Goal: Task Accomplishment & Management: Use online tool/utility

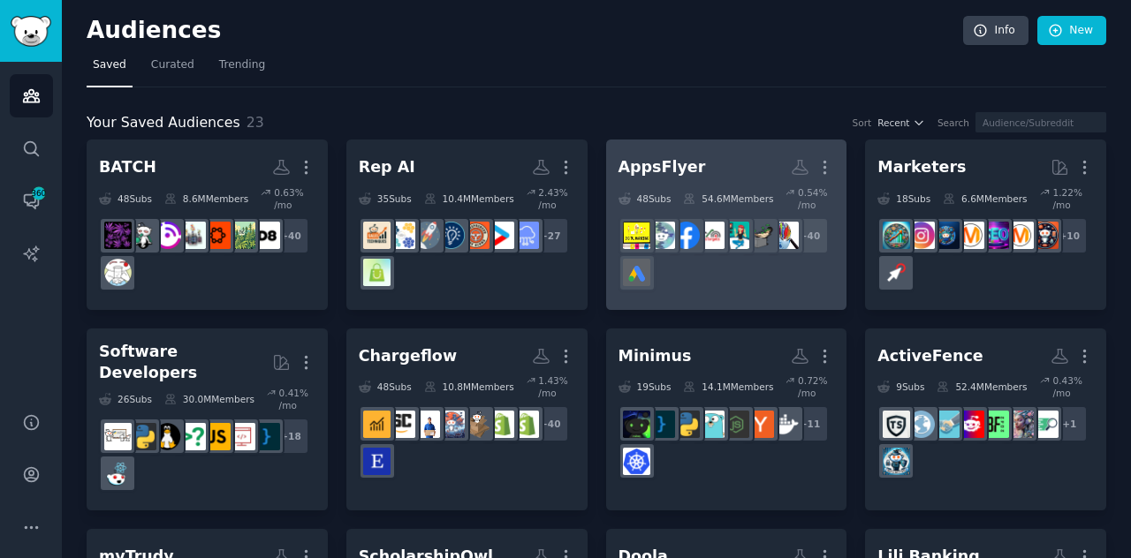
click at [718, 278] on div "+ 40" at bounding box center [726, 254] width 216 height 74
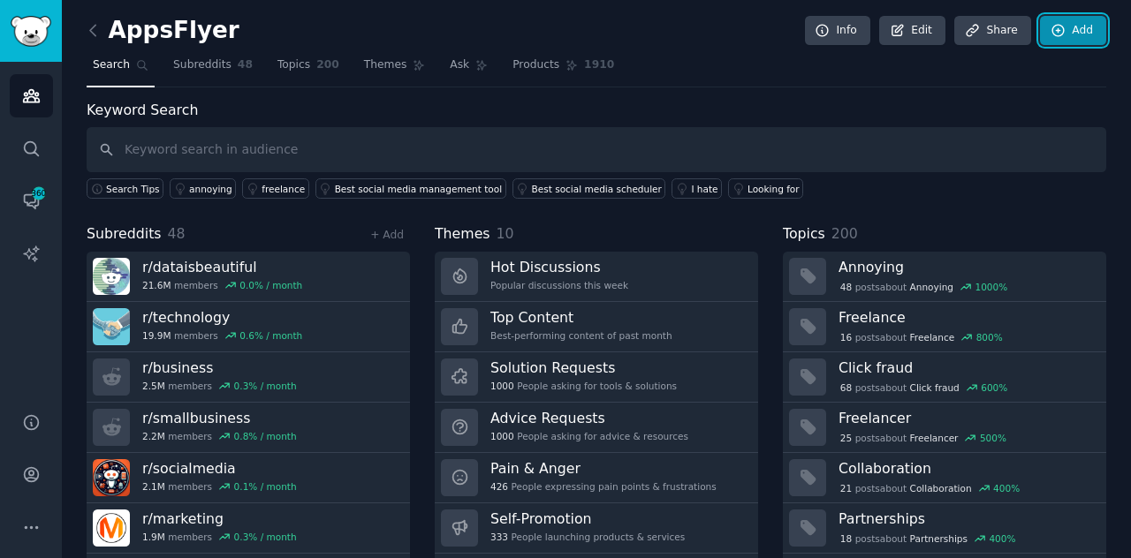
click at [1076, 26] on link "Add" at bounding box center [1073, 31] width 66 height 30
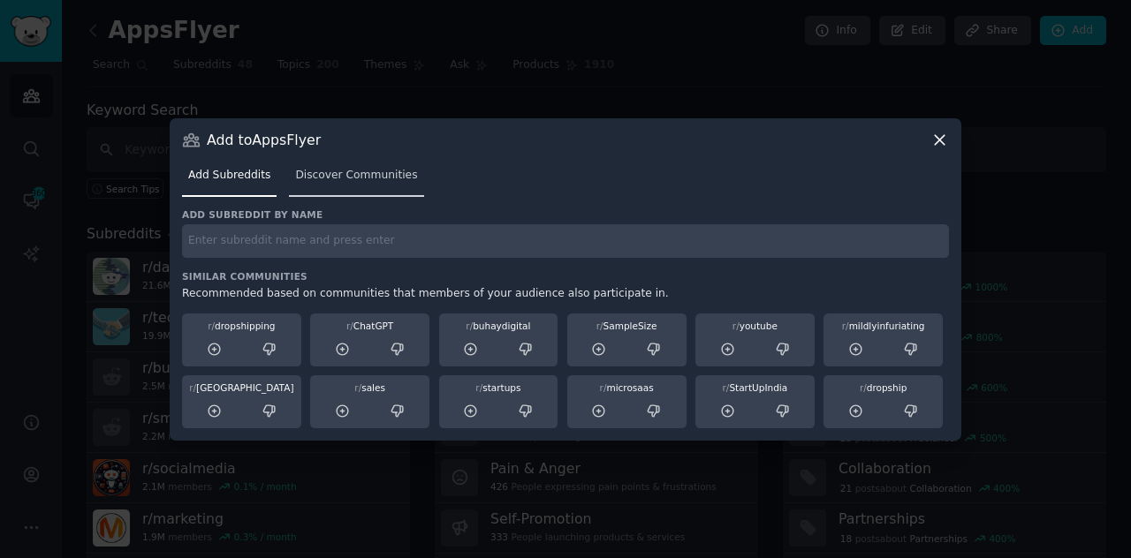
click at [348, 206] on div "Add Subreddits Discover Communities" at bounding box center [565, 179] width 767 height 60
click at [313, 246] on input "text" at bounding box center [565, 241] width 767 height 34
type input "data"
click at [328, 171] on span "Discover Communities" at bounding box center [356, 176] width 122 height 16
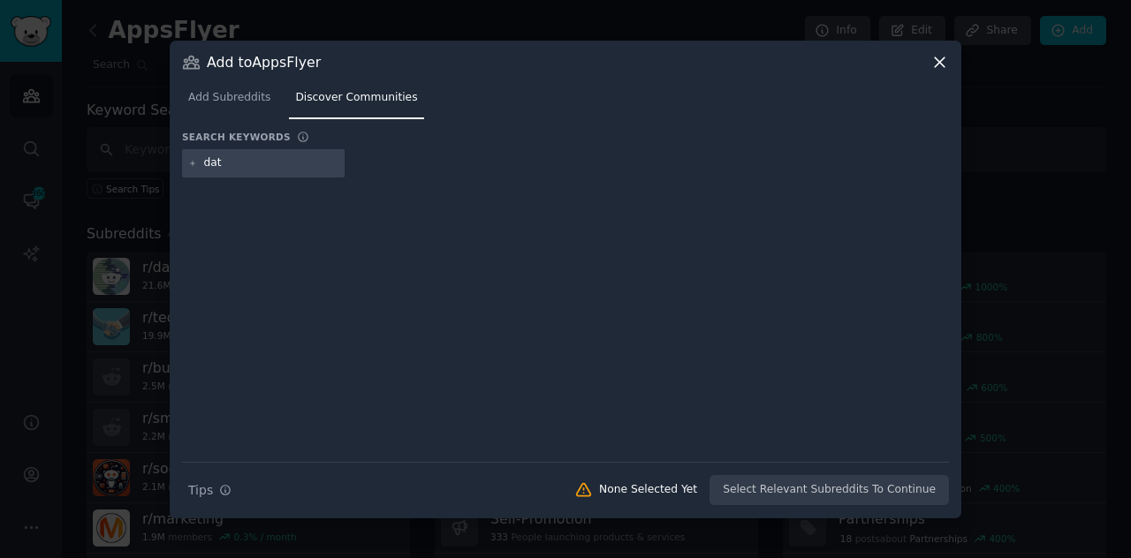
type input "data"
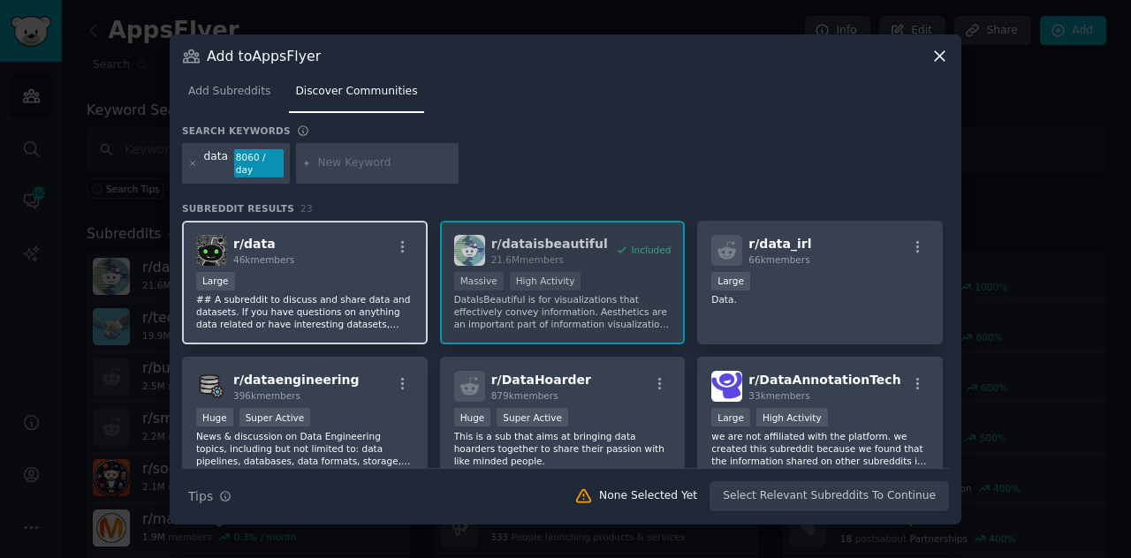
click at [275, 272] on div "Large" at bounding box center [304, 283] width 217 height 22
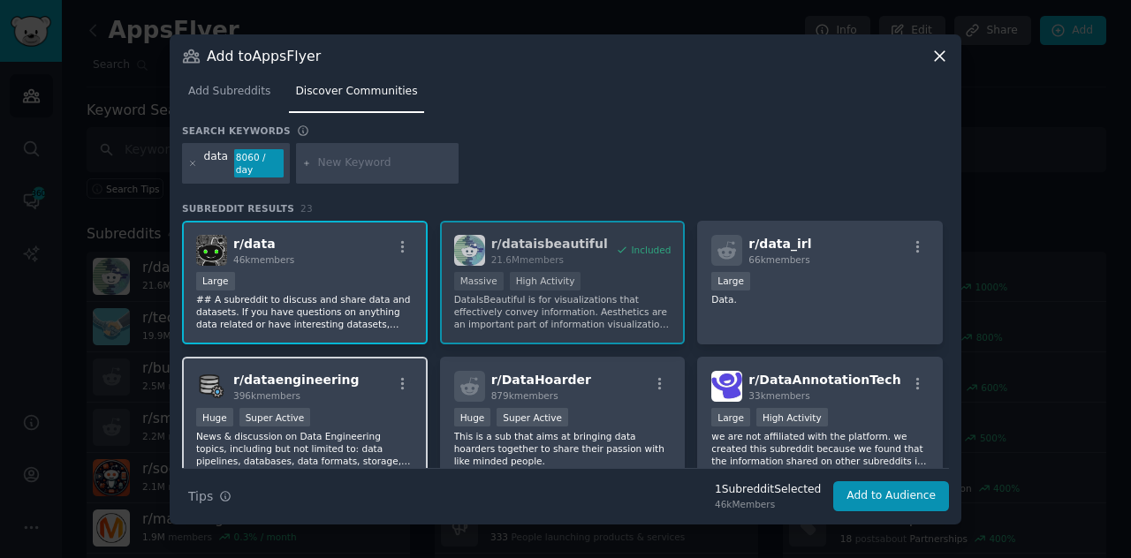
click at [365, 432] on p "News & discussion on Data Engineering topics, including but not limited to: dat…" at bounding box center [304, 448] width 217 height 37
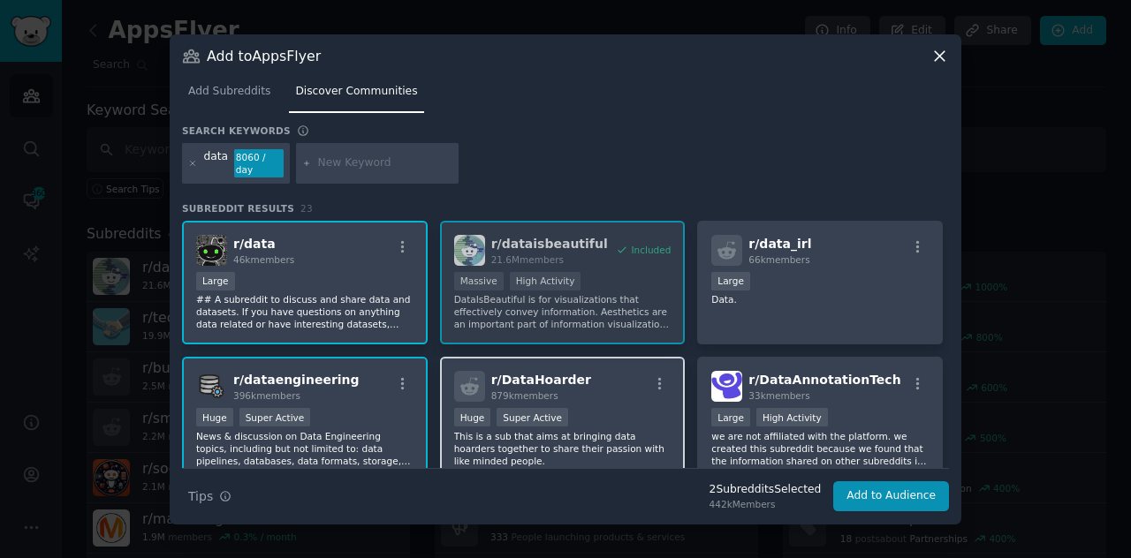
click at [580, 421] on div ">= 95th percentile for submissions / day Huge Super Active" at bounding box center [562, 419] width 217 height 22
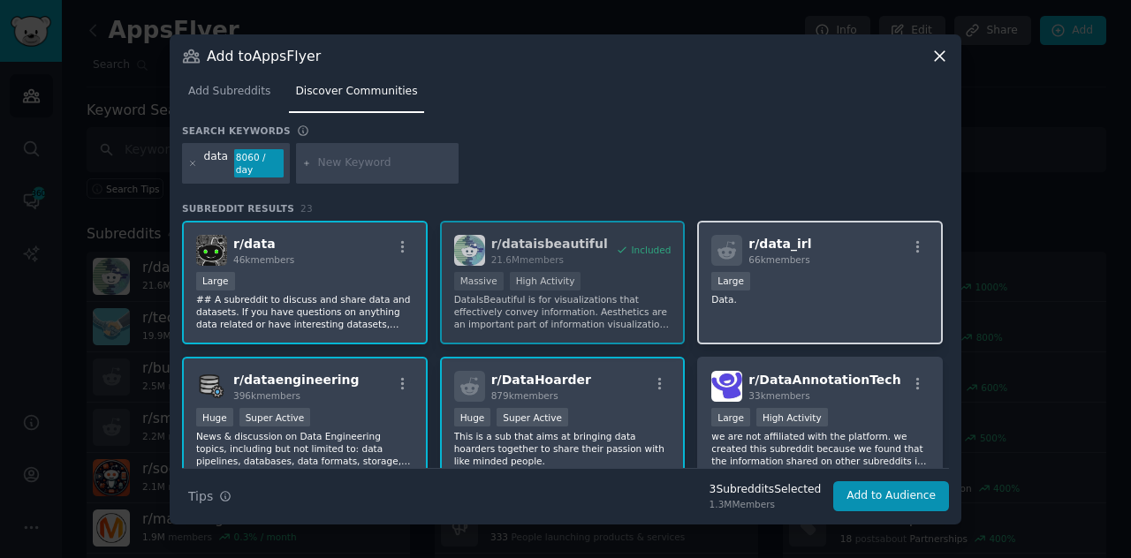
click at [815, 335] on div "r/ data_irl 66k members Large Data." at bounding box center [820, 283] width 246 height 125
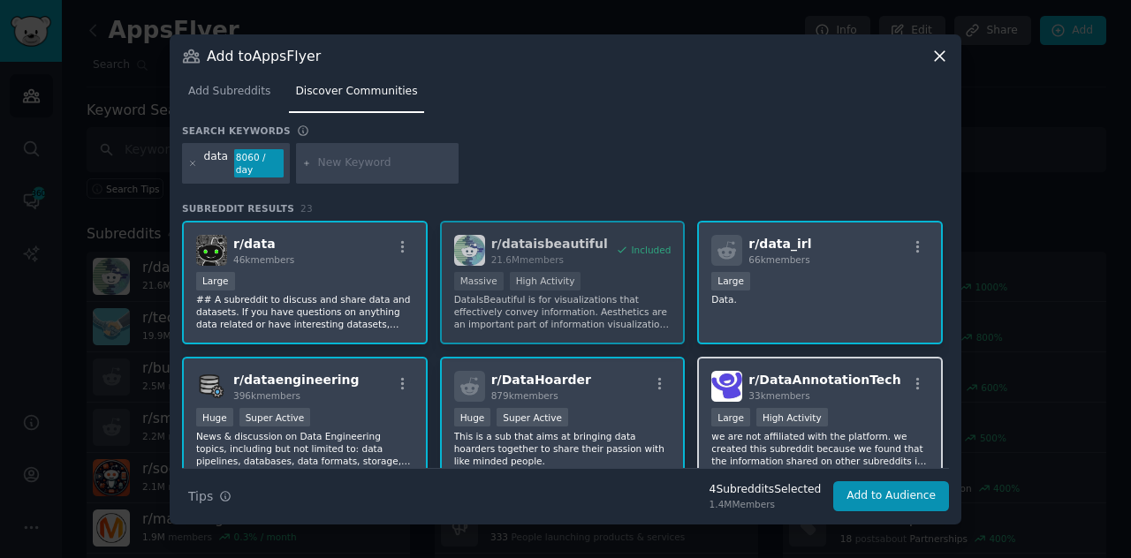
click at [871, 380] on div "r/ DataAnnotationTech 33k members" at bounding box center [819, 386] width 217 height 31
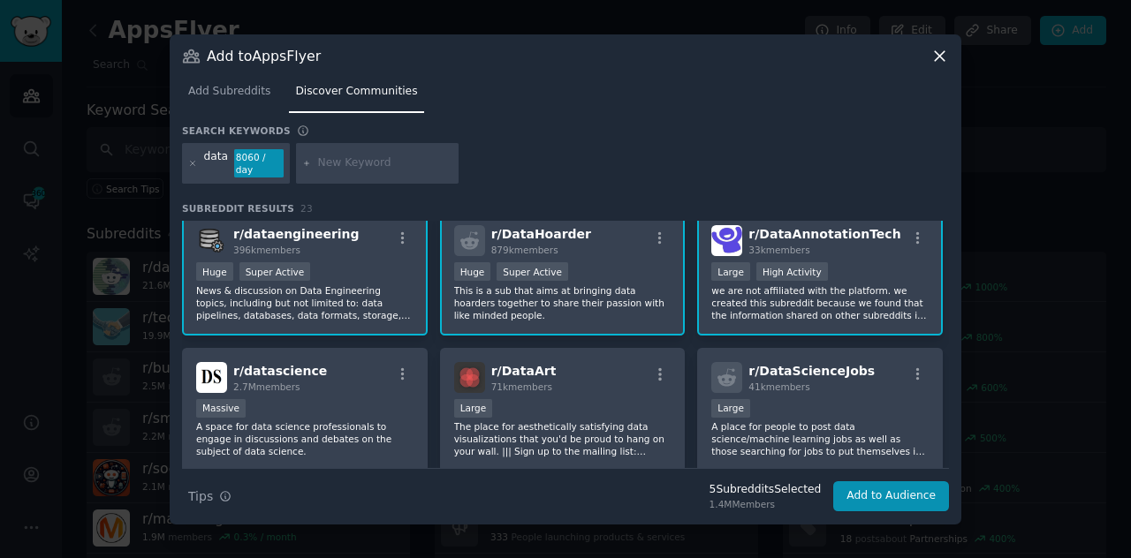
scroll to position [152, 0]
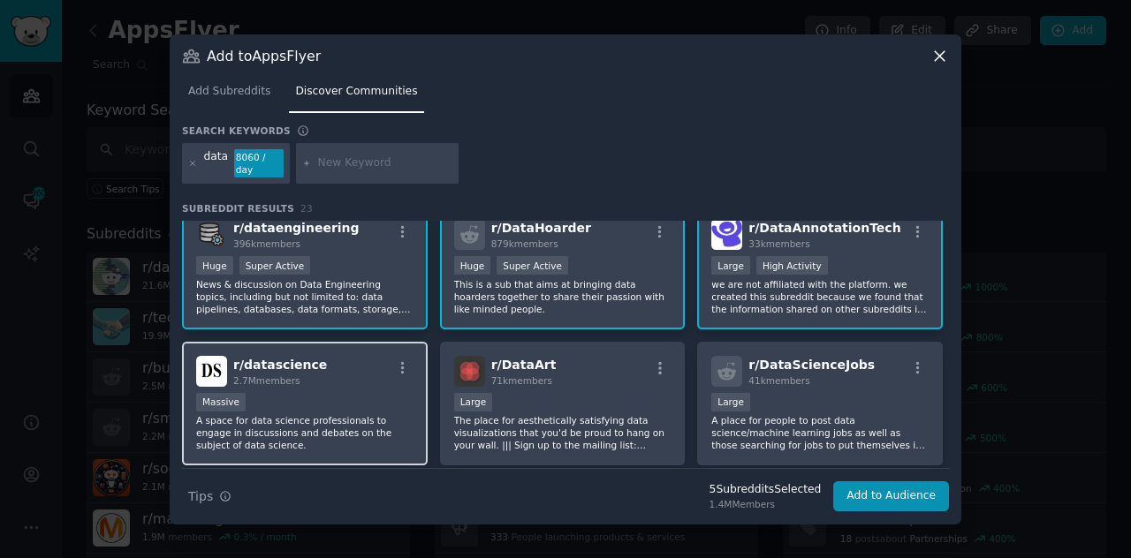
click at [358, 393] on div "Massive" at bounding box center [304, 404] width 217 height 22
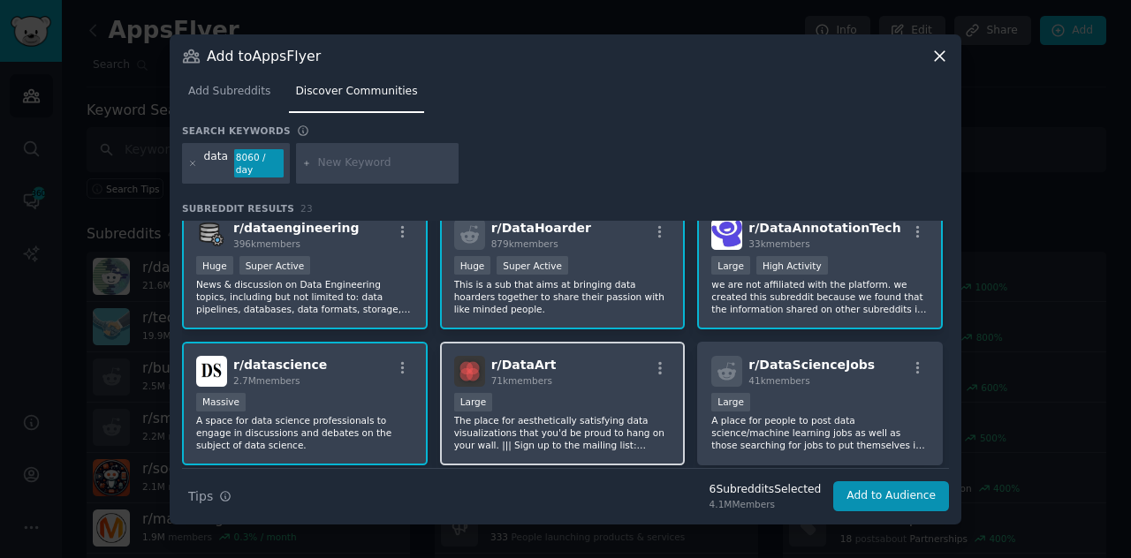
click at [561, 397] on div "10,000 - 100,000 members Large" at bounding box center [562, 404] width 217 height 22
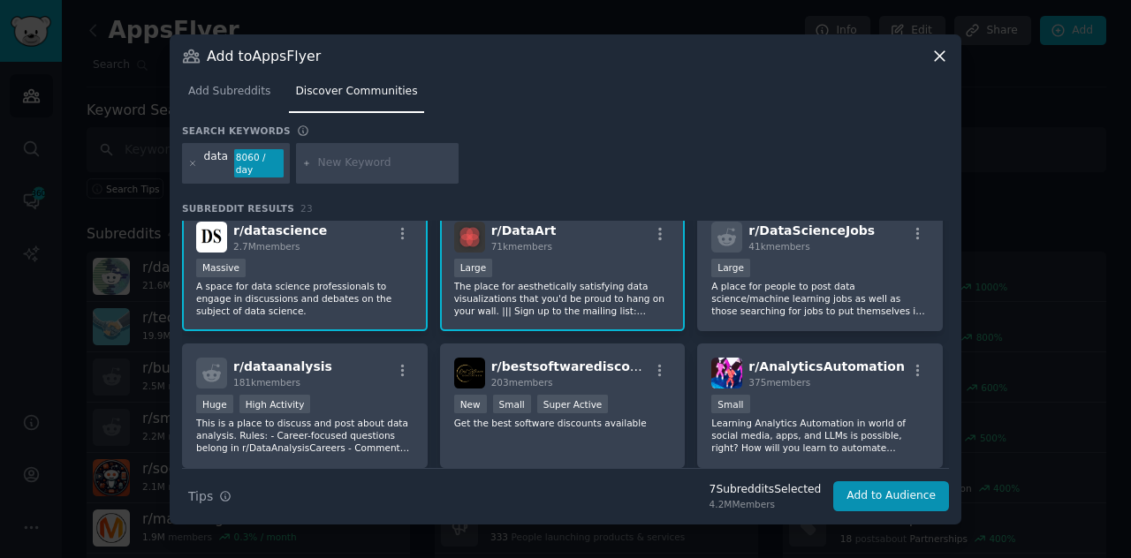
scroll to position [293, 0]
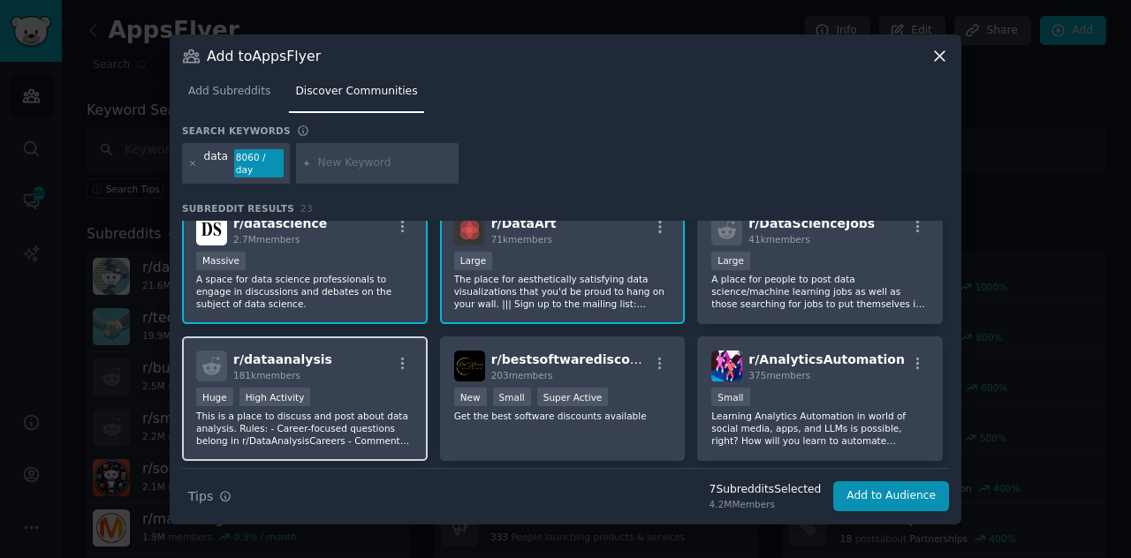
click at [360, 414] on p "This is a place to discuss and post about data analysis. Rules: - Career-focuse…" at bounding box center [304, 428] width 217 height 37
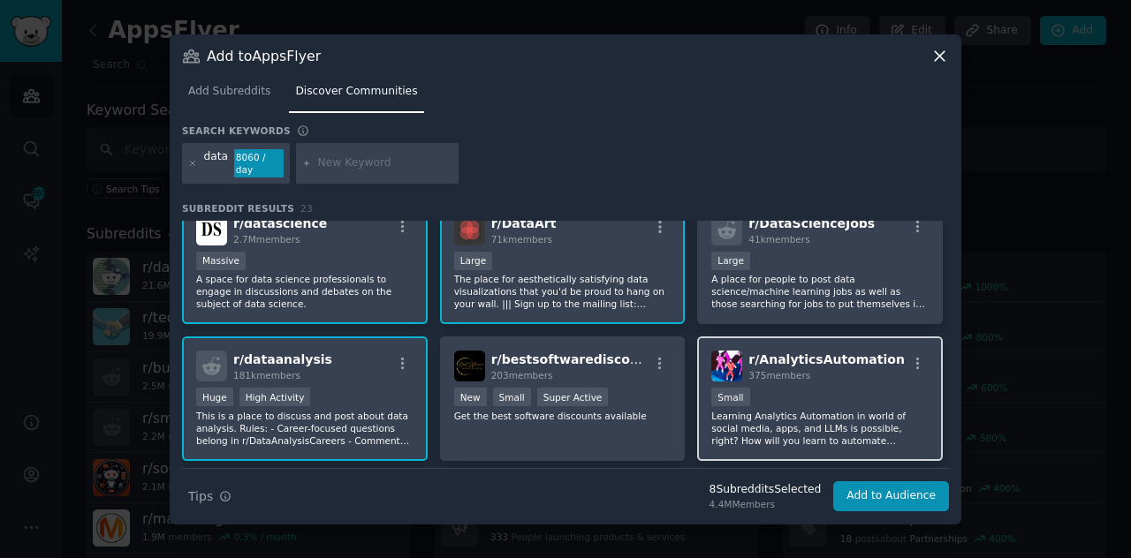
click at [790, 422] on p "Learning Analytics Automation in world of social media, apps, and LLMs is possi…" at bounding box center [819, 428] width 217 height 37
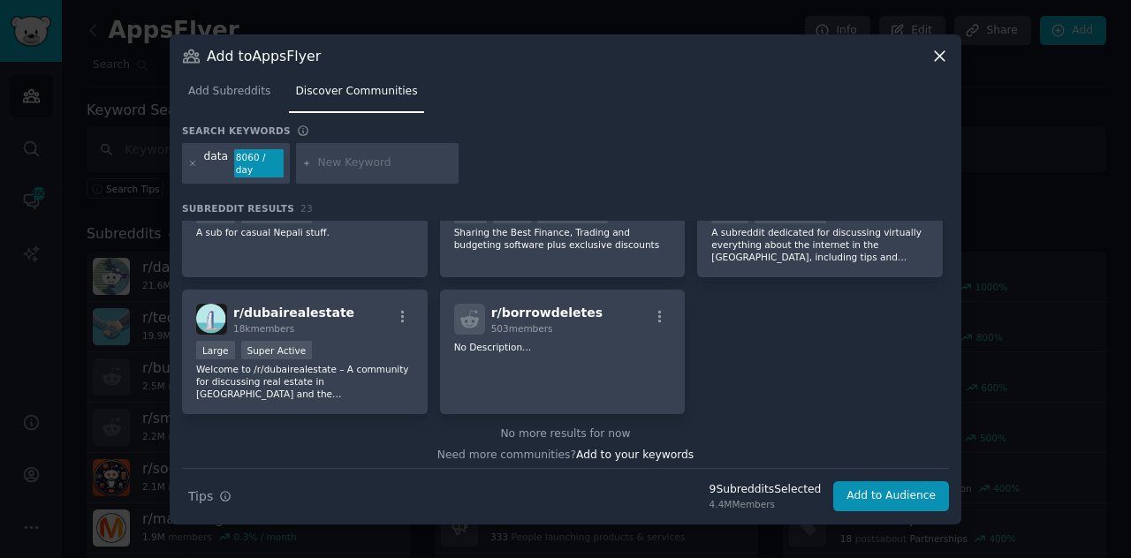
scroll to position [869, 0]
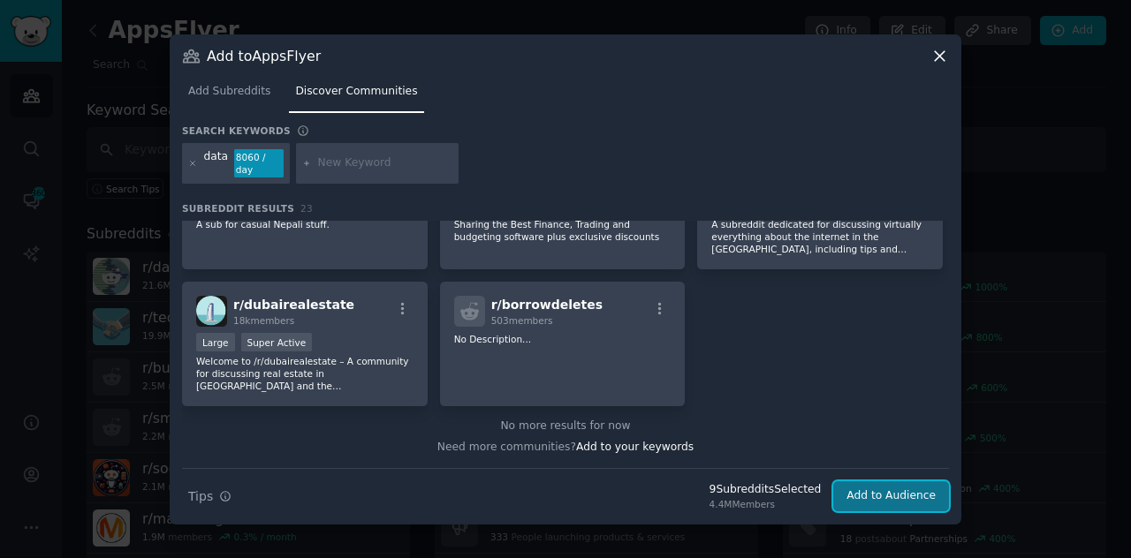
click at [916, 497] on button "Add to Audience" at bounding box center [891, 496] width 116 height 30
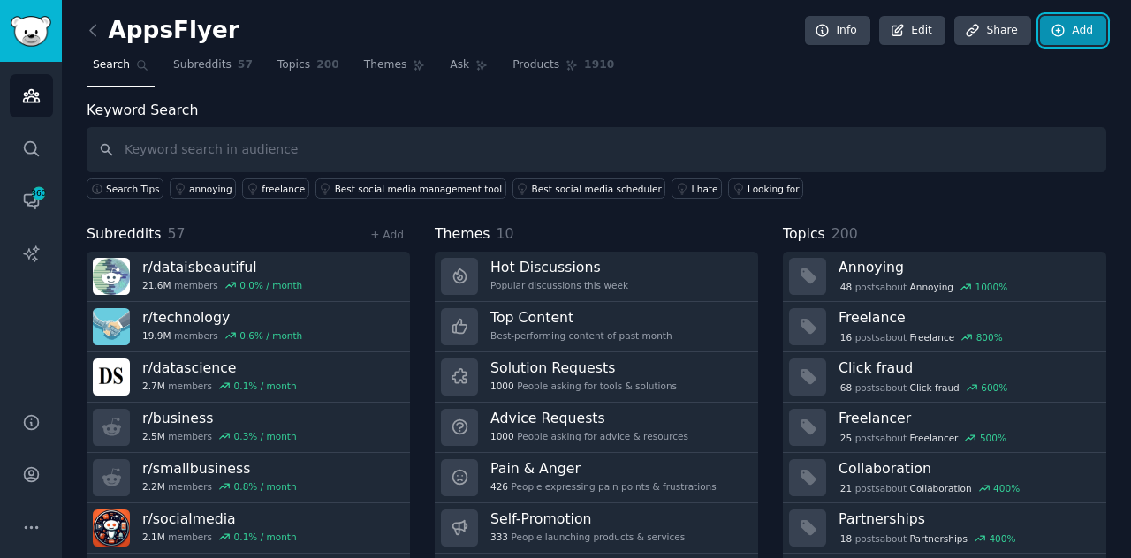
click at [1080, 25] on link "Add" at bounding box center [1073, 31] width 66 height 30
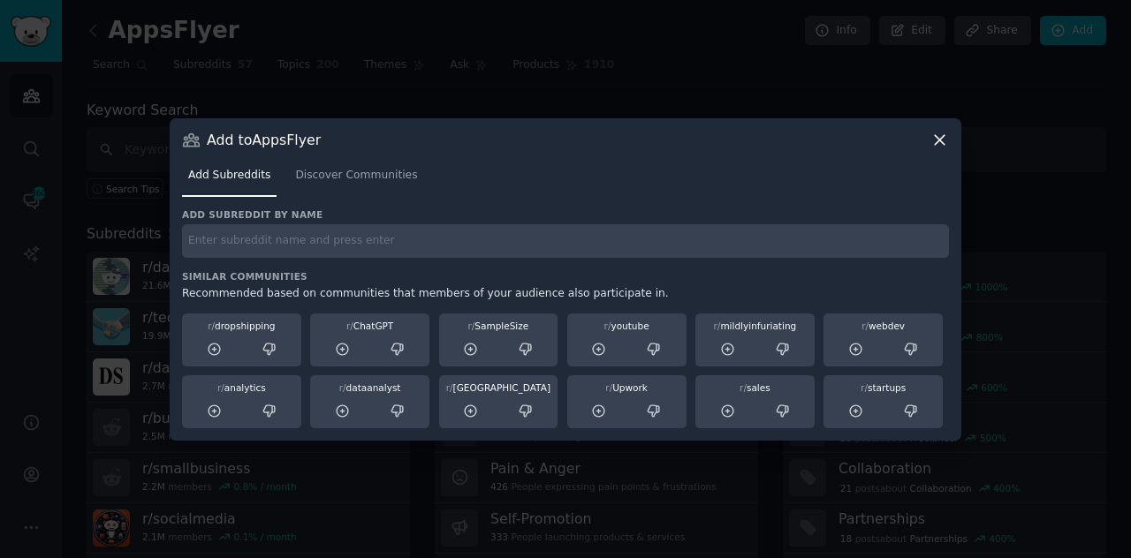
click at [415, 195] on nav "Add Subreddits Discover Communities" at bounding box center [565, 180] width 767 height 36
click at [360, 179] on span "Discover Communities" at bounding box center [356, 176] width 122 height 16
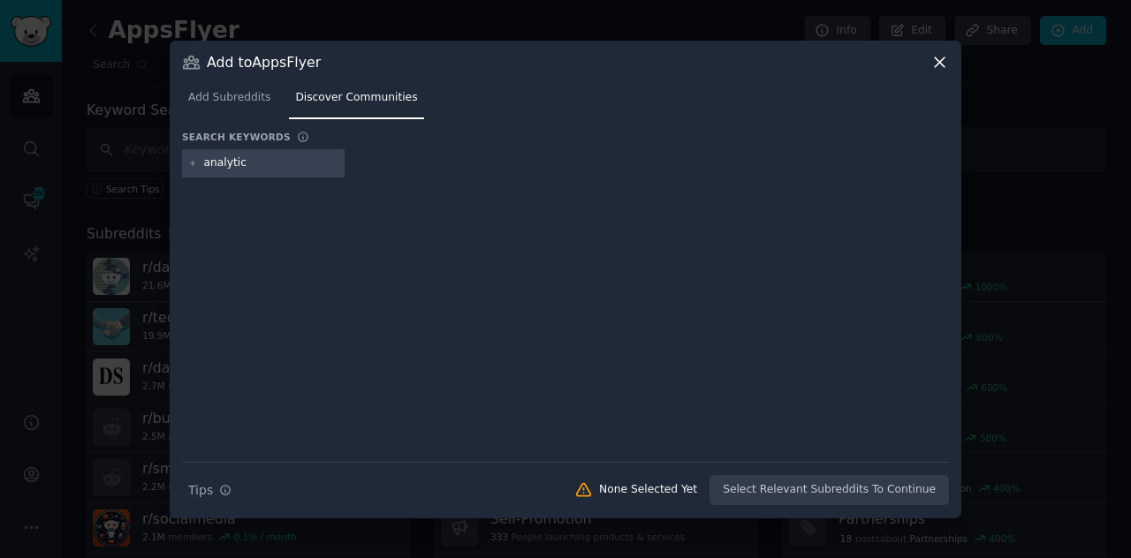
type input "analytics"
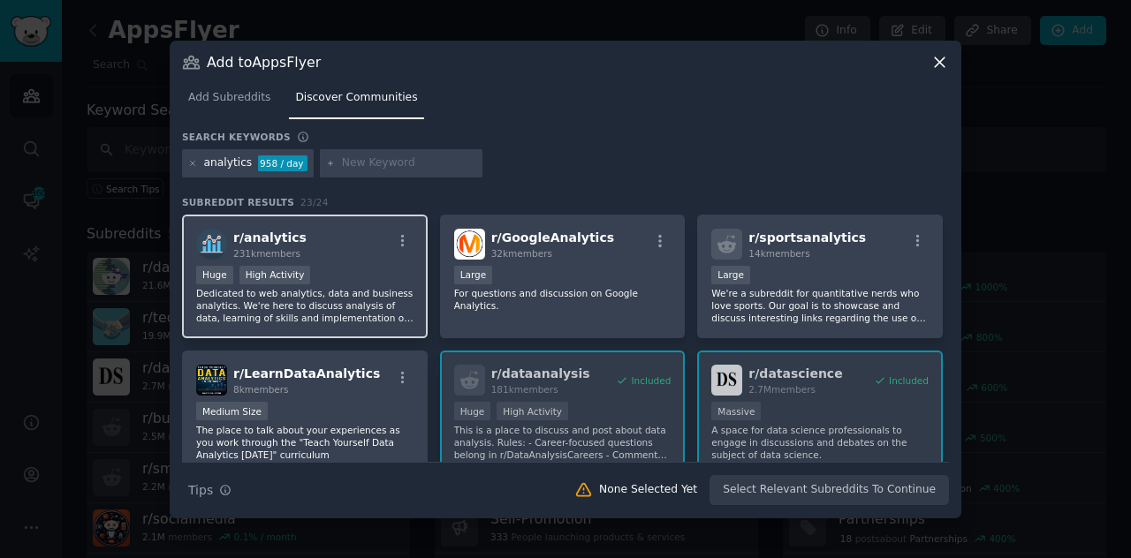
click at [315, 290] on p "Dedicated to web analytics, data and business analytics. We're here to discuss …" at bounding box center [304, 305] width 217 height 37
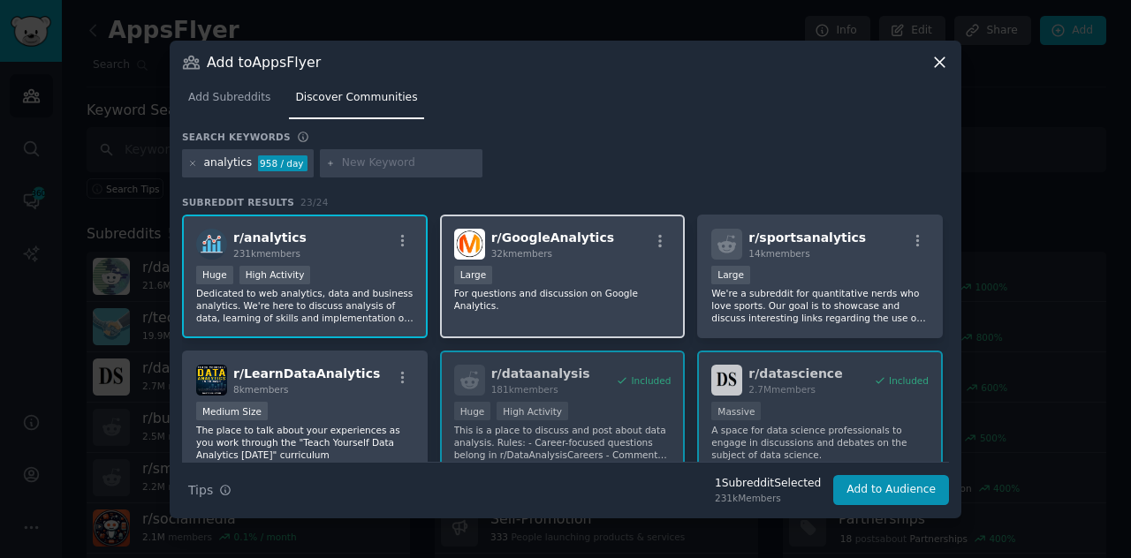
click at [522, 284] on div "Large" at bounding box center [562, 277] width 217 height 22
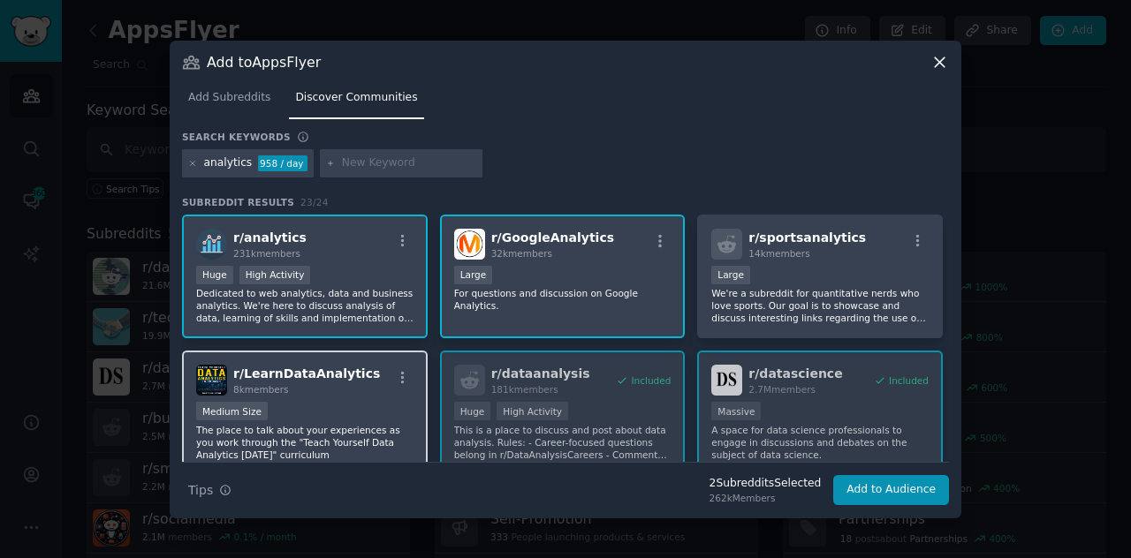
click at [351, 398] on div "r/ LearnDataAnalytics 8k members Medium Size The place to talk about your exper…" at bounding box center [305, 413] width 246 height 125
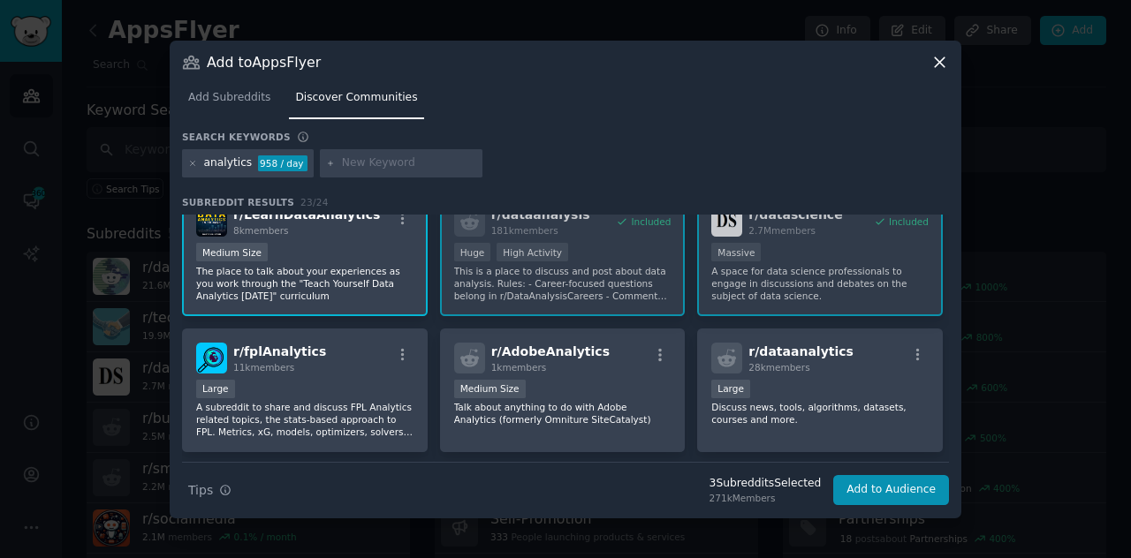
scroll to position [161, 0]
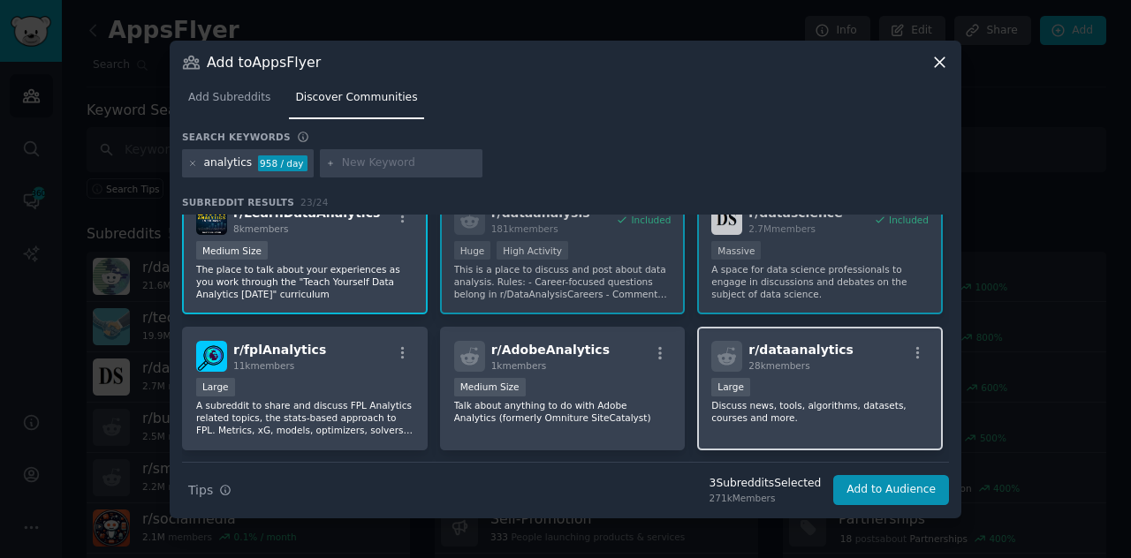
click at [850, 375] on div "r/ dataanalytics 28k members Large Discuss news, tools, algorithms, datasets, c…" at bounding box center [820, 389] width 246 height 125
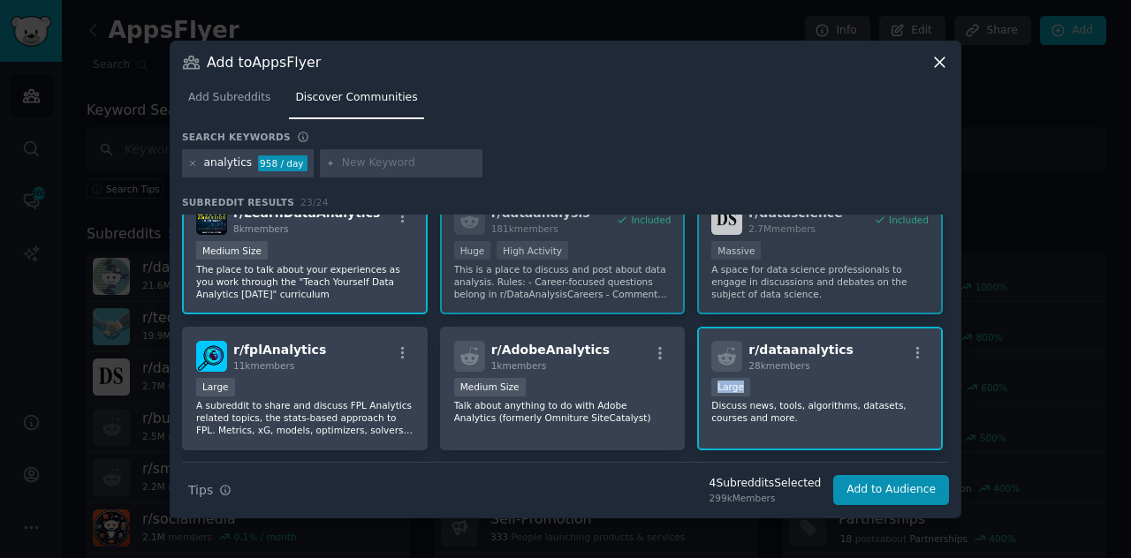
drag, startPoint x: 850, startPoint y: 375, endPoint x: 946, endPoint y: 359, distance: 97.6
click at [946, 359] on div "r/ analytics 231k members >= 80th percentile for submissions / day Huge High Ac…" at bounding box center [565, 338] width 767 height 247
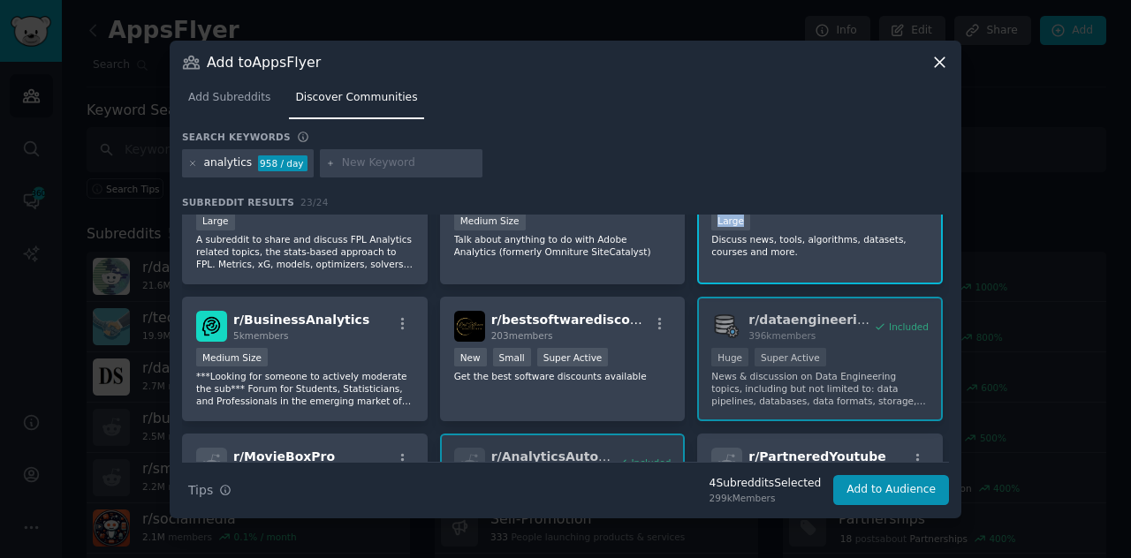
scroll to position [349, 0]
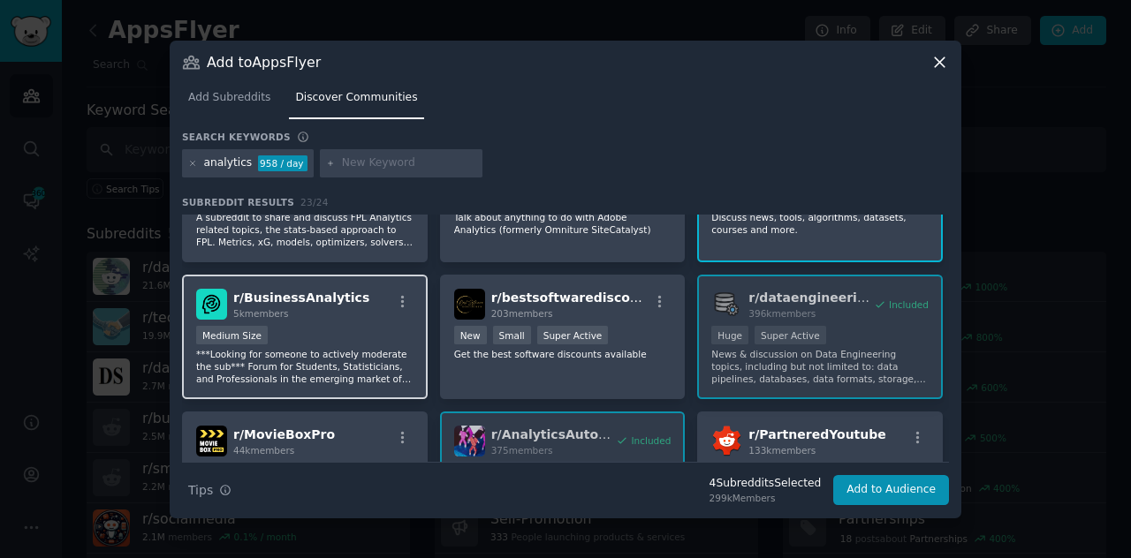
click at [353, 375] on p "***Looking for someone to actively moderate the sub*** Forum for Students, Stat…" at bounding box center [304, 366] width 217 height 37
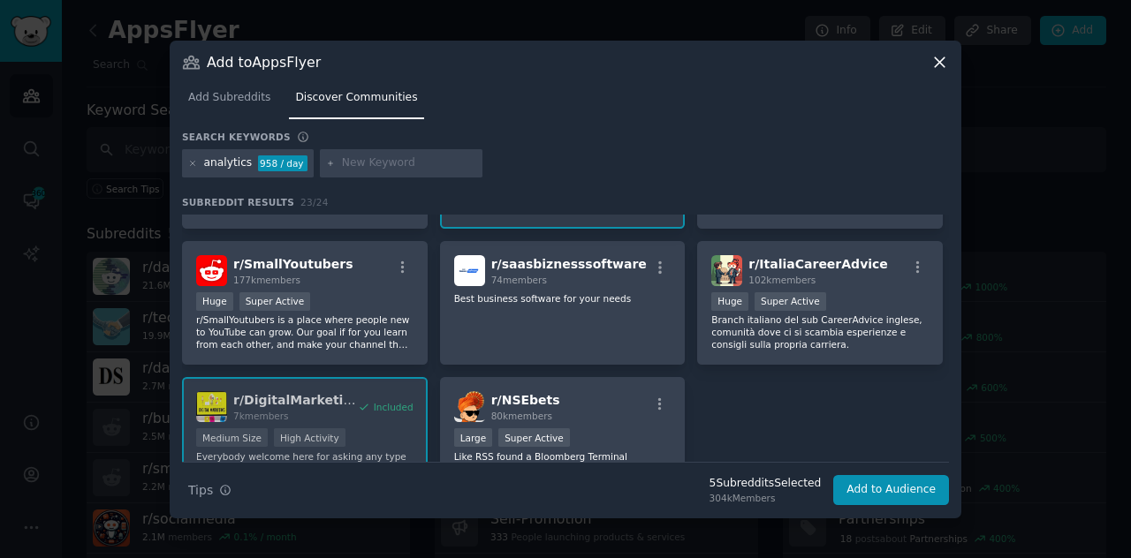
scroll to position [787, 0]
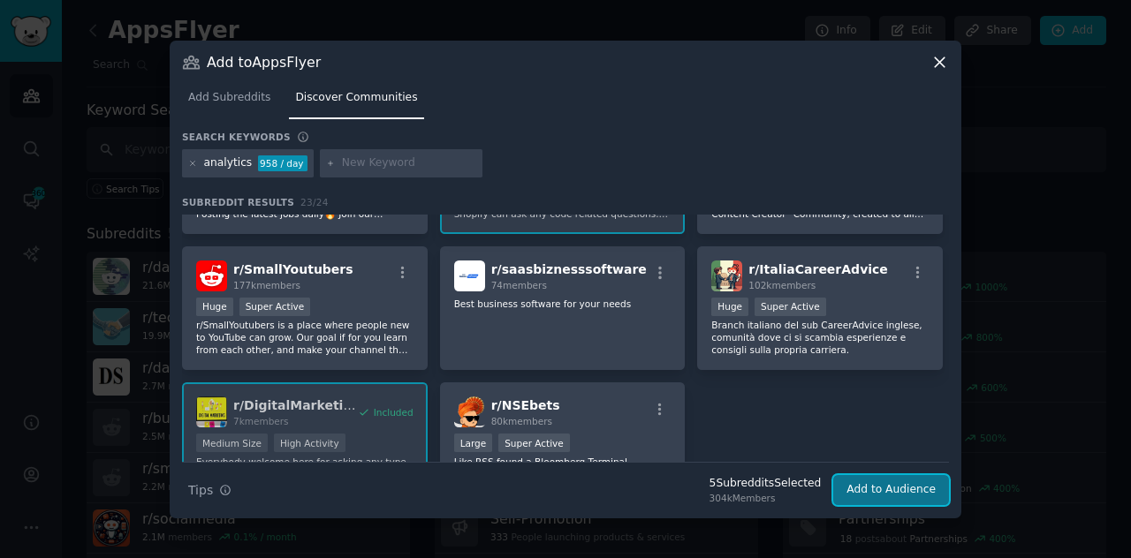
click at [914, 487] on button "Add to Audience" at bounding box center [891, 490] width 116 height 30
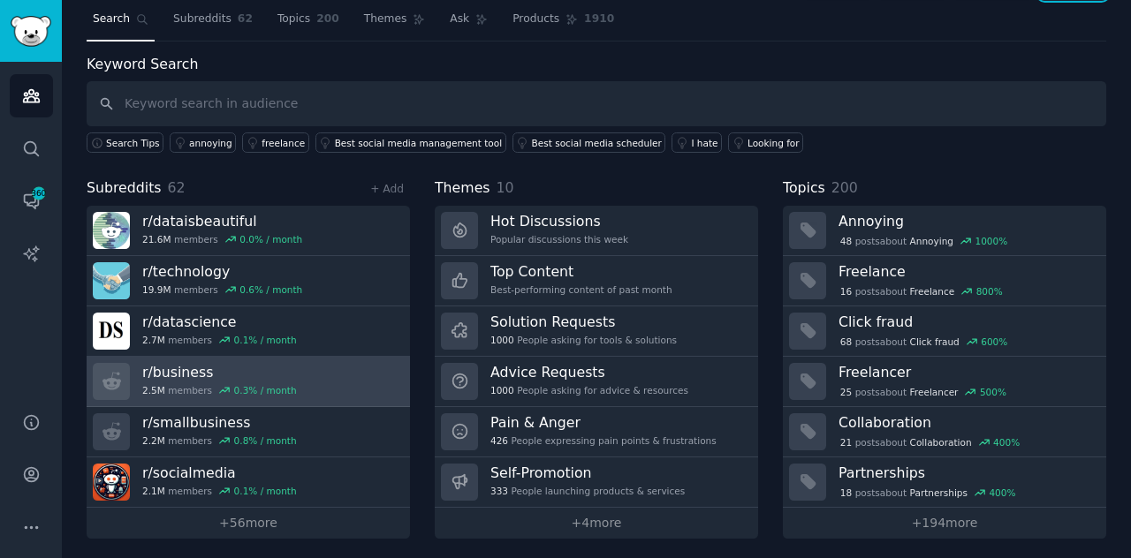
scroll to position [47, 0]
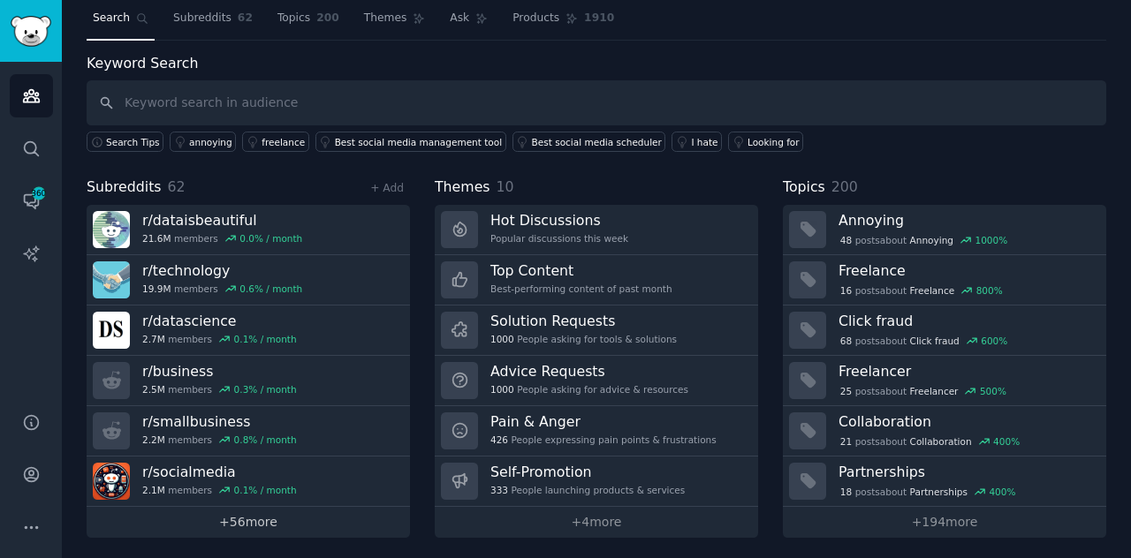
click at [255, 507] on link "+ 56 more" at bounding box center [248, 522] width 323 height 31
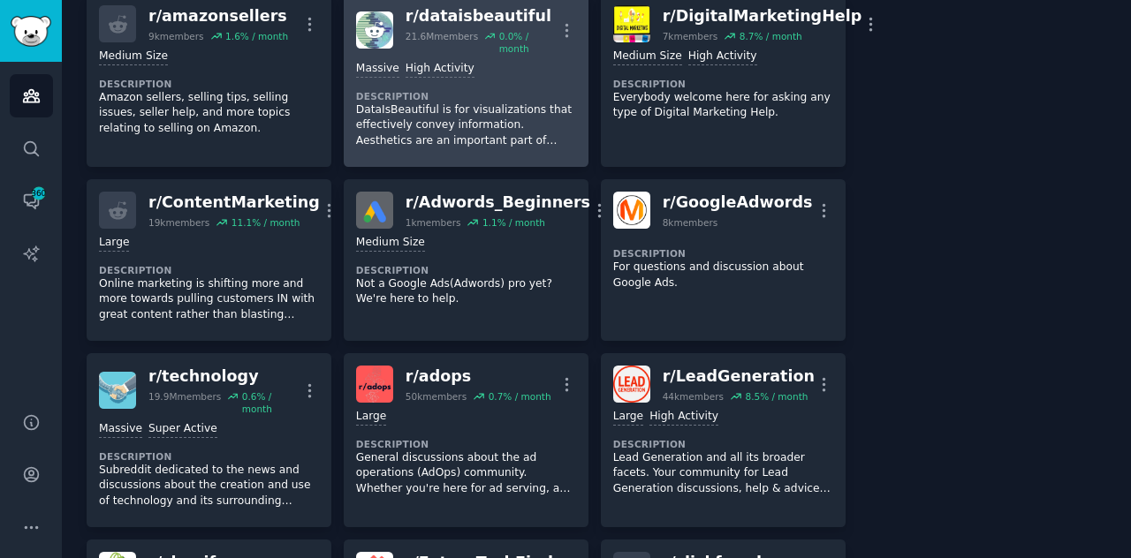
scroll to position [1484, 0]
